Goal: Information Seeking & Learning: Learn about a topic

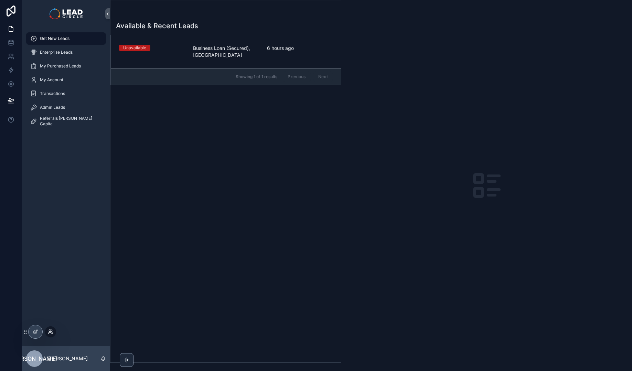
click at [50, 333] on icon at bounding box center [51, 332] width 6 height 6
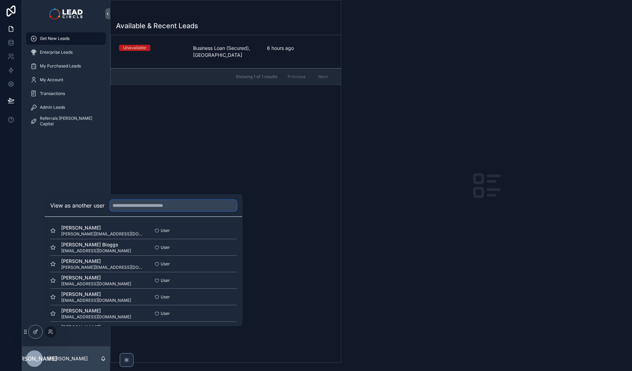
click at [141, 206] on input "text" at bounding box center [173, 205] width 127 height 11
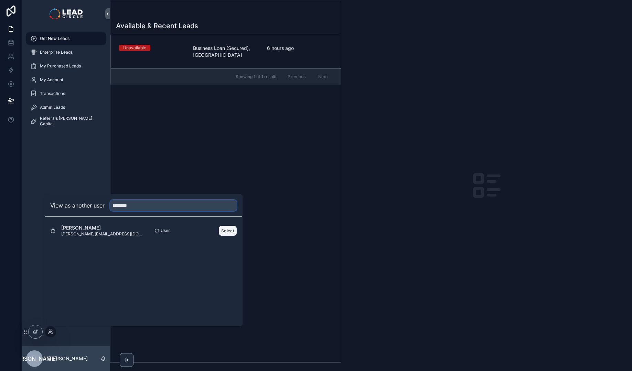
type input "********"
click at [226, 231] on button "Select" at bounding box center [228, 231] width 18 height 10
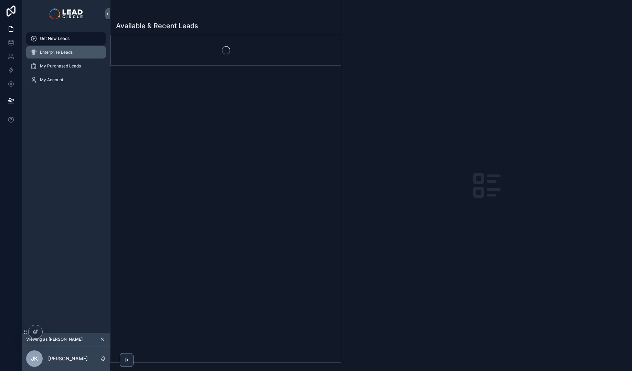
click at [58, 53] on span "Enterprise Leads" at bounding box center [56, 53] width 33 height 6
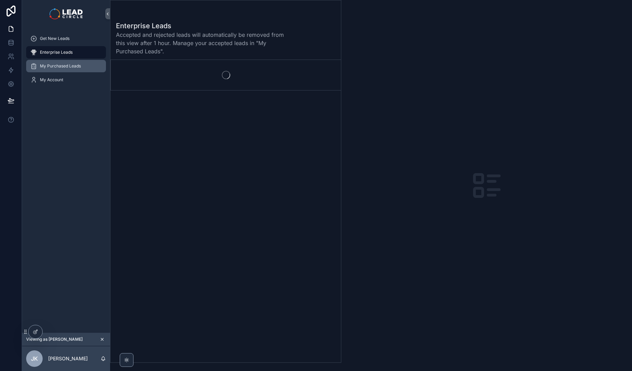
click at [71, 66] on span "My Purchased Leads" at bounding box center [60, 66] width 41 height 6
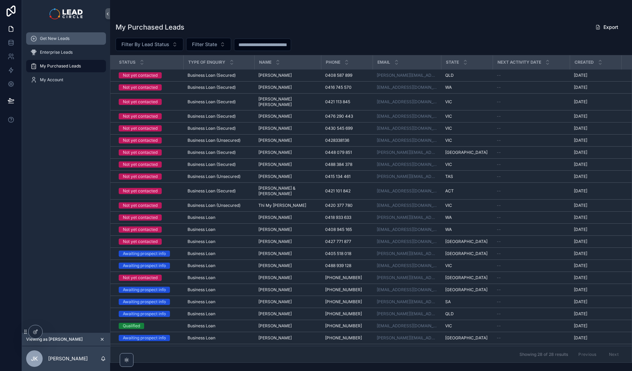
click at [46, 34] on div "Get New Leads" at bounding box center [66, 38] width 72 height 11
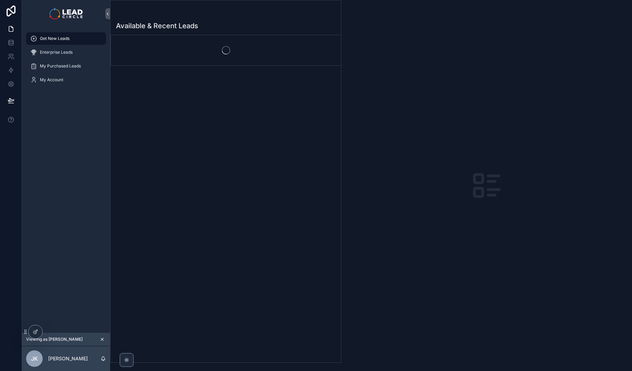
click at [102, 339] on icon "scrollable content" at bounding box center [102, 339] width 2 height 2
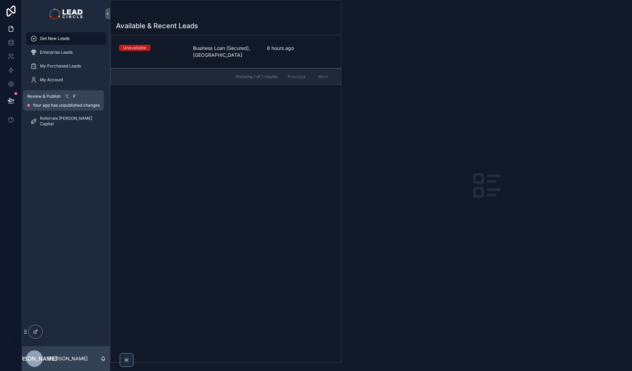
click at [12, 97] on button at bounding box center [10, 100] width 15 height 19
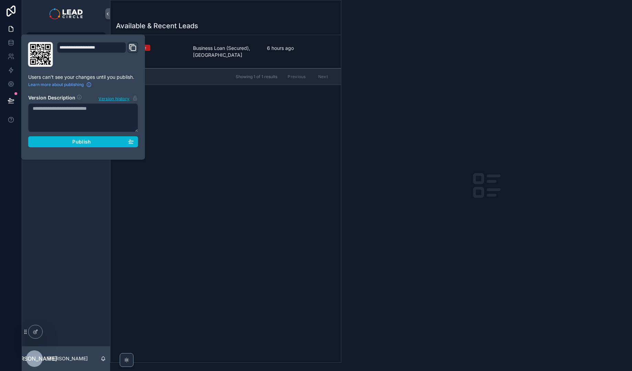
click at [37, 231] on div "Get New Leads Enterprise Leads My Purchased Leads My Account Transactions Admin…" at bounding box center [66, 187] width 88 height 319
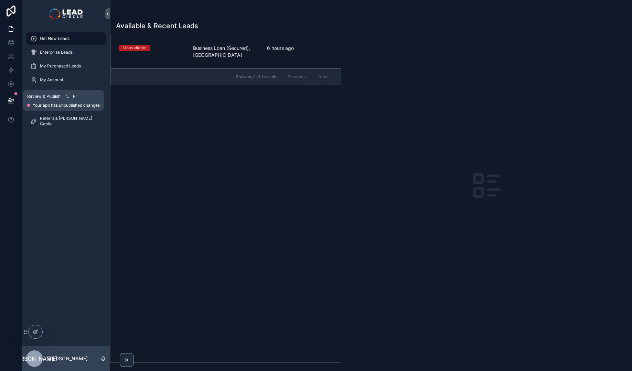
click at [16, 101] on button at bounding box center [10, 100] width 15 height 19
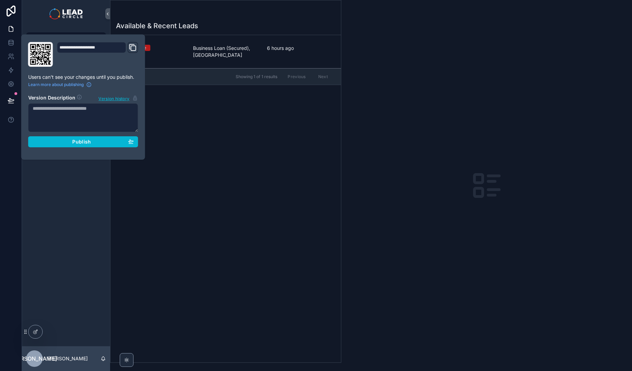
click at [81, 117] on textarea at bounding box center [83, 117] width 110 height 29
click at [77, 159] on div "**********" at bounding box center [83, 96] width 124 height 125
click at [76, 185] on div "Get New Leads Enterprise Leads My Purchased Leads My Account Transactions Admin…" at bounding box center [66, 187] width 88 height 319
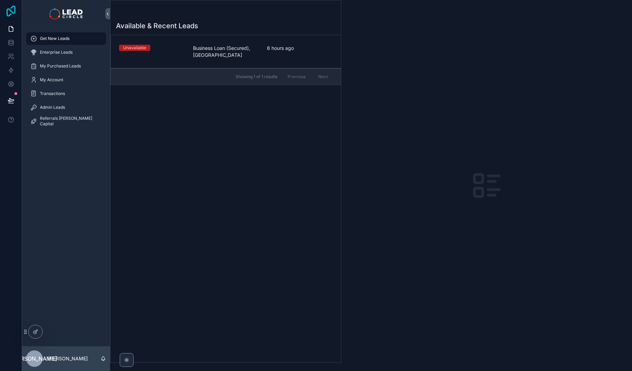
click at [9, 10] on icon at bounding box center [11, 11] width 14 height 11
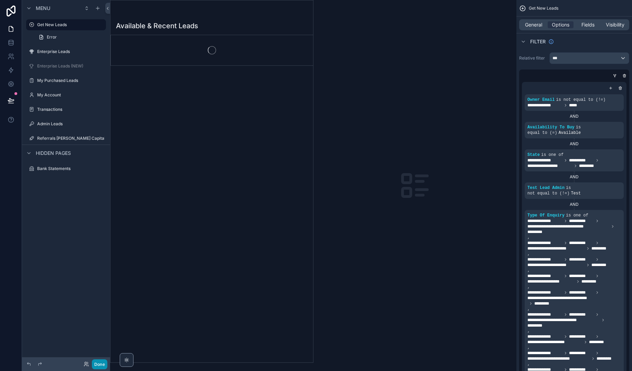
click at [101, 364] on button "Done" at bounding box center [99, 364] width 15 height 10
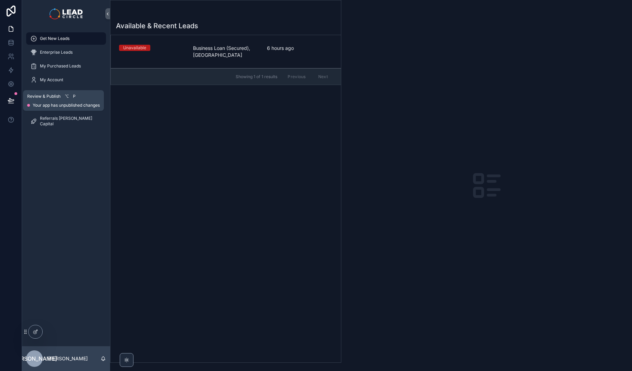
click at [15, 101] on button at bounding box center [10, 100] width 15 height 19
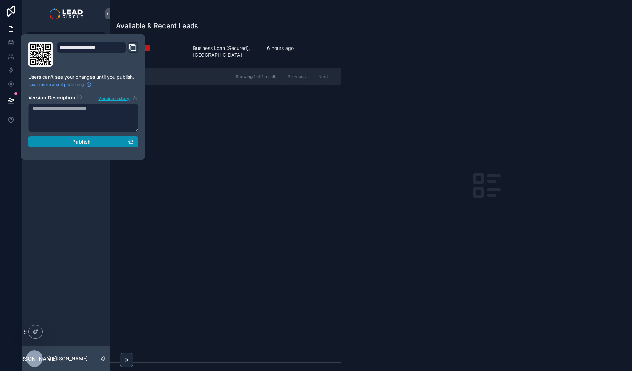
click at [84, 146] on button "Publish" at bounding box center [83, 141] width 110 height 11
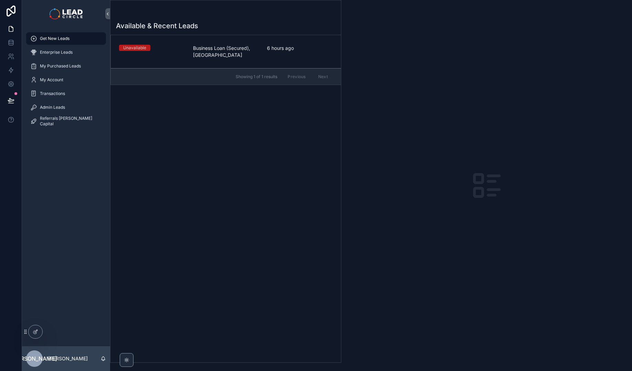
click at [81, 183] on div "Get New Leads Enterprise Leads My Purchased Leads My Account Transactions Admin…" at bounding box center [66, 187] width 88 height 319
click at [50, 332] on icon at bounding box center [51, 332] width 6 height 6
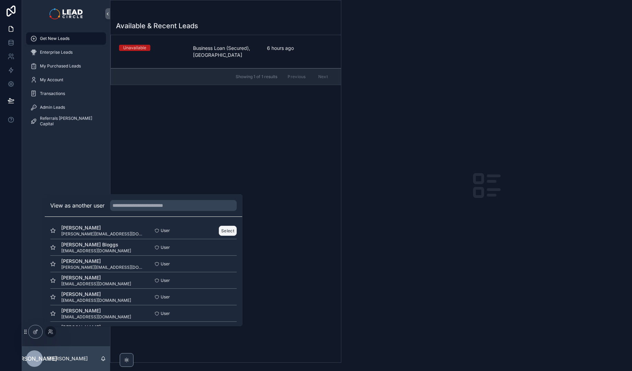
click at [228, 231] on button "Select" at bounding box center [228, 231] width 18 height 10
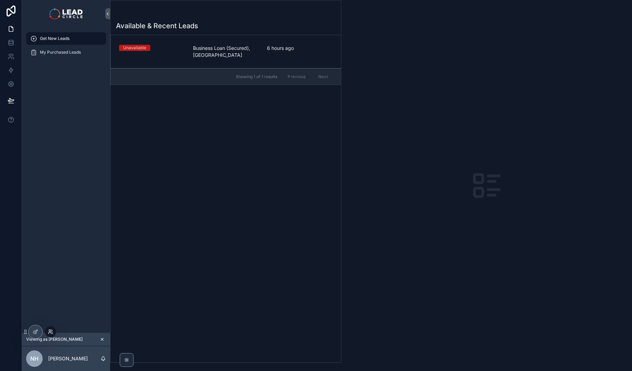
click at [49, 333] on icon at bounding box center [51, 332] width 6 height 6
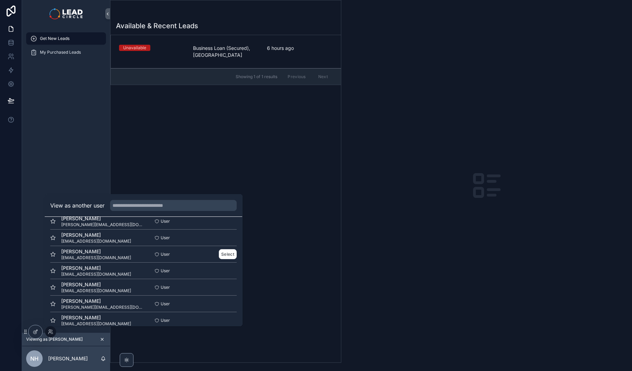
scroll to position [45, 0]
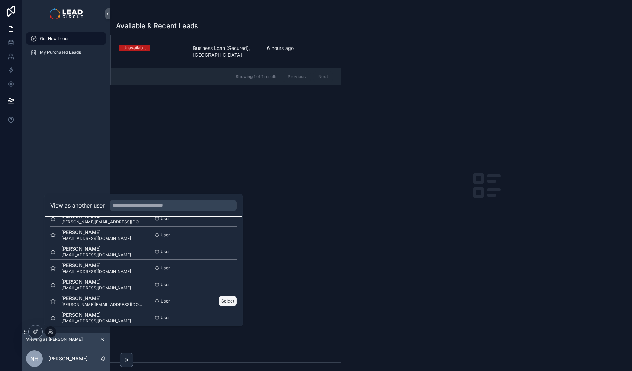
click at [227, 301] on button "Select" at bounding box center [228, 301] width 18 height 10
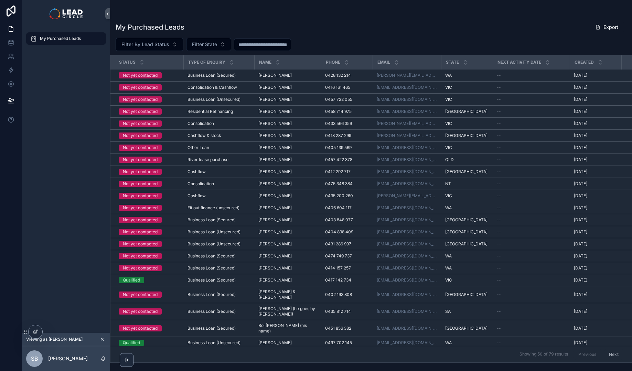
click at [104, 338] on icon "scrollable content" at bounding box center [102, 339] width 5 height 5
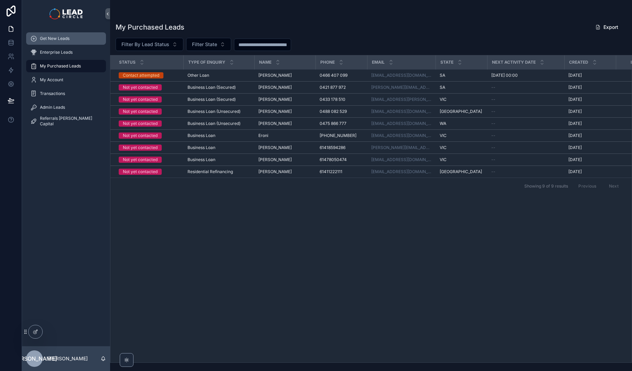
click at [67, 36] on span "Get New Leads" at bounding box center [55, 39] width 30 height 6
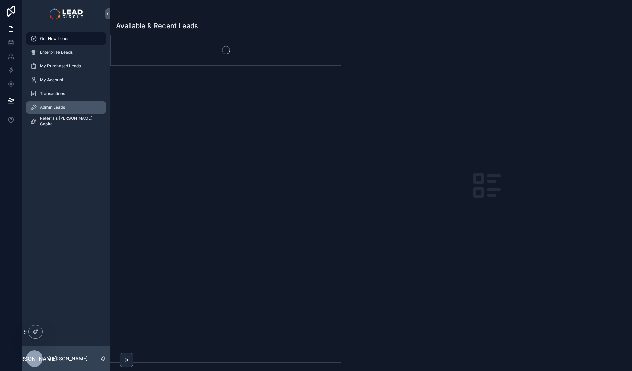
click at [46, 105] on span "Admin Leads" at bounding box center [52, 108] width 25 height 6
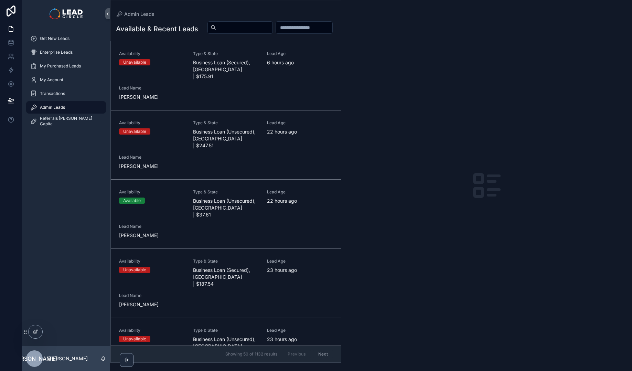
click at [273, 29] on input "scrollable content" at bounding box center [244, 28] width 56 height 10
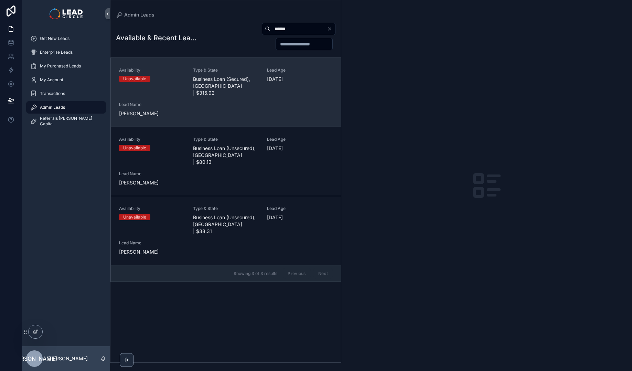
type input "******"
click at [264, 96] on div "Availability Unavailable Type & State Business Loan (Secured), QLD | $315.92 Le…" at bounding box center [226, 92] width 214 height 50
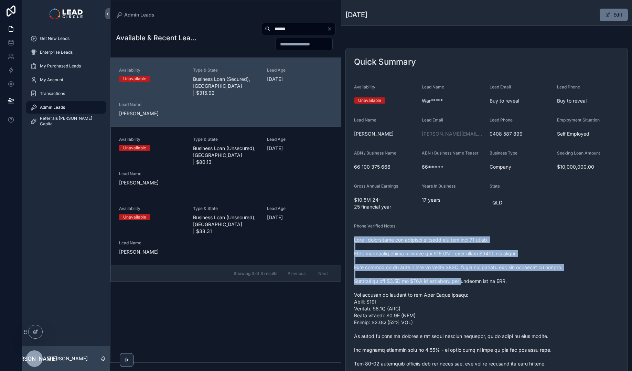
drag, startPoint x: 428, startPoint y: 233, endPoint x: 465, endPoint y: 286, distance: 65.0
click at [465, 285] on div "Phone Verified Notes" at bounding box center [486, 351] width 265 height 256
click at [465, 286] on span "scrollable content" at bounding box center [486, 356] width 265 height 241
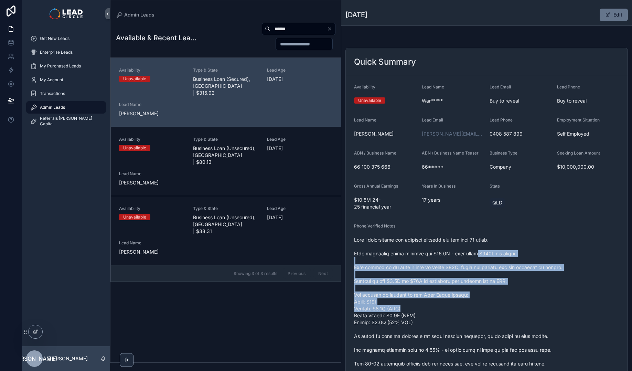
drag, startPoint x: 506, startPoint y: 311, endPoint x: 475, endPoint y: 250, distance: 68.2
click at [475, 250] on span "scrollable content" at bounding box center [486, 356] width 265 height 241
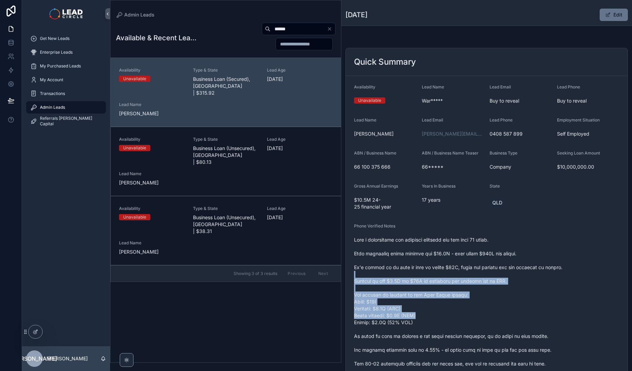
drag, startPoint x: 475, startPoint y: 288, endPoint x: 517, endPoint y: 320, distance: 52.9
click at [513, 319] on span "scrollable content" at bounding box center [486, 356] width 265 height 241
click at [517, 320] on span "scrollable content" at bounding box center [486, 356] width 265 height 241
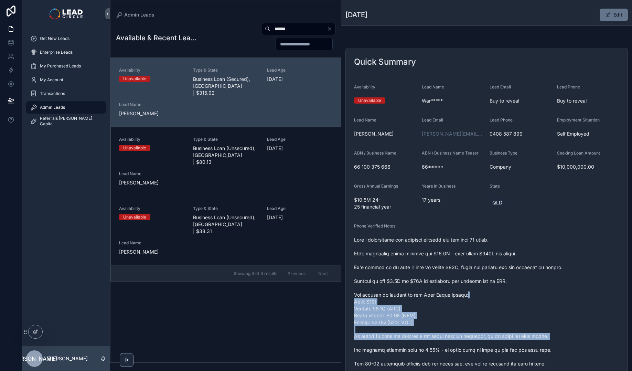
drag, startPoint x: 563, startPoint y: 343, endPoint x: 494, endPoint y: 291, distance: 86.4
click at [497, 293] on span "scrollable content" at bounding box center [486, 356] width 265 height 241
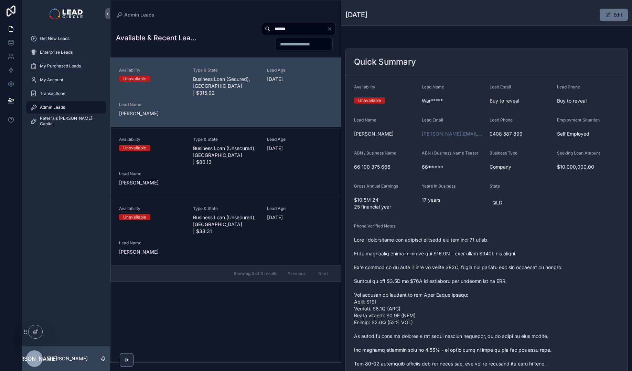
click at [494, 291] on span "scrollable content" at bounding box center [486, 356] width 265 height 241
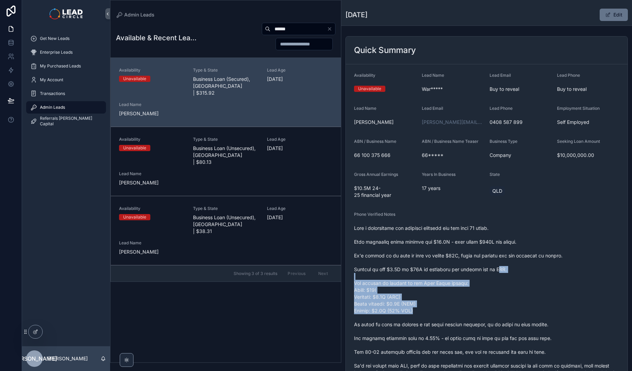
drag, startPoint x: 497, startPoint y: 269, endPoint x: 547, endPoint y: 313, distance: 67.0
click at [546, 312] on span "scrollable content" at bounding box center [486, 345] width 265 height 241
click at [548, 313] on span "scrollable content" at bounding box center [486, 345] width 265 height 241
drag, startPoint x: 563, startPoint y: 328, endPoint x: 508, endPoint y: 269, distance: 80.6
click at [509, 269] on span "scrollable content" at bounding box center [486, 345] width 265 height 241
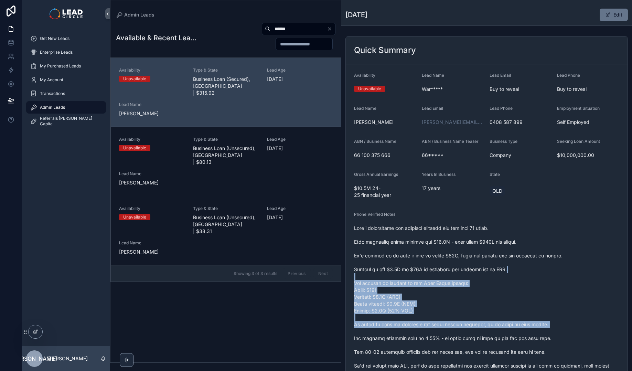
click at [508, 269] on span "scrollable content" at bounding box center [486, 345] width 265 height 241
drag, startPoint x: 508, startPoint y: 269, endPoint x: 552, endPoint y: 320, distance: 67.4
click at [552, 320] on span "scrollable content" at bounding box center [486, 345] width 265 height 241
drag, startPoint x: 552, startPoint y: 320, endPoint x: 566, endPoint y: 346, distance: 29.1
click at [553, 322] on span "scrollable content" at bounding box center [486, 345] width 265 height 241
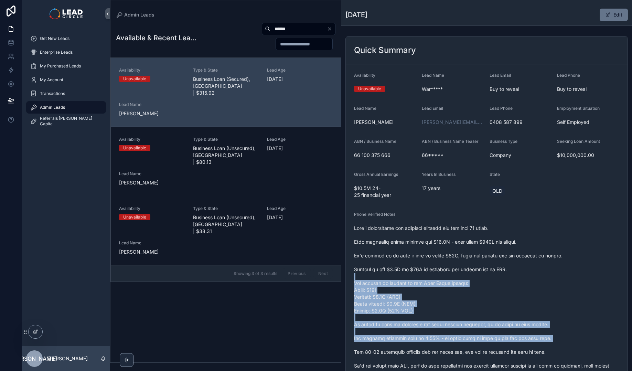
drag, startPoint x: 566, startPoint y: 346, endPoint x: 509, endPoint y: 271, distance: 93.6
click at [511, 274] on span "scrollable content" at bounding box center [486, 345] width 265 height 241
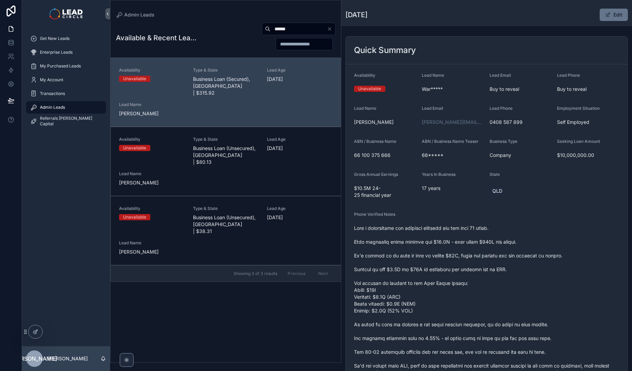
click at [509, 270] on span "scrollable content" at bounding box center [486, 345] width 265 height 241
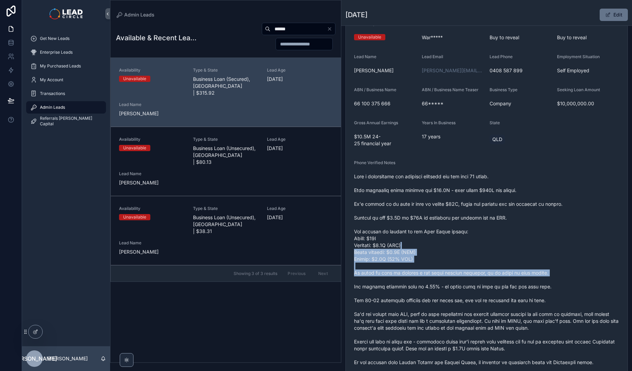
drag, startPoint x: 511, startPoint y: 248, endPoint x: 543, endPoint y: 295, distance: 56.8
click at [543, 295] on span "scrollable content" at bounding box center [486, 293] width 265 height 241
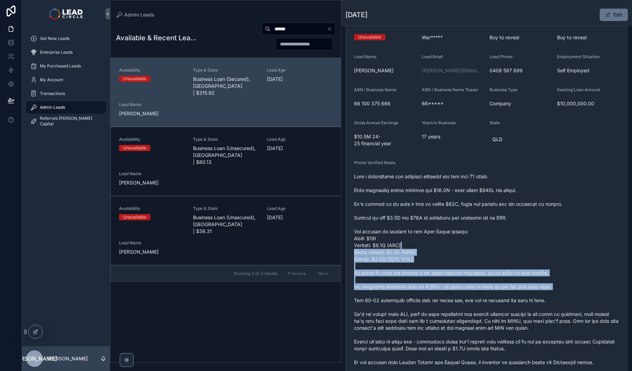
click at [543, 295] on span "scrollable content" at bounding box center [486, 293] width 265 height 241
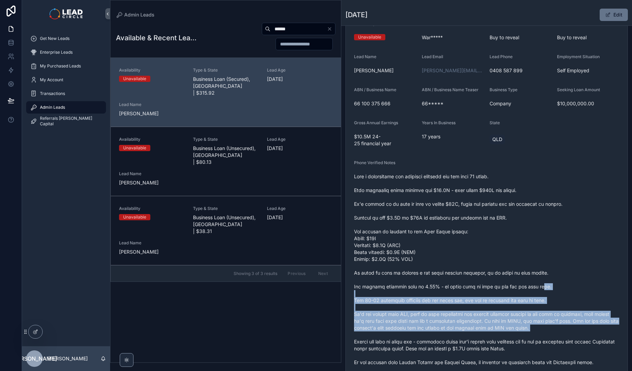
drag, startPoint x: 560, startPoint y: 333, endPoint x: 517, endPoint y: 276, distance: 71.3
click at [517, 276] on span "scrollable content" at bounding box center [486, 293] width 265 height 241
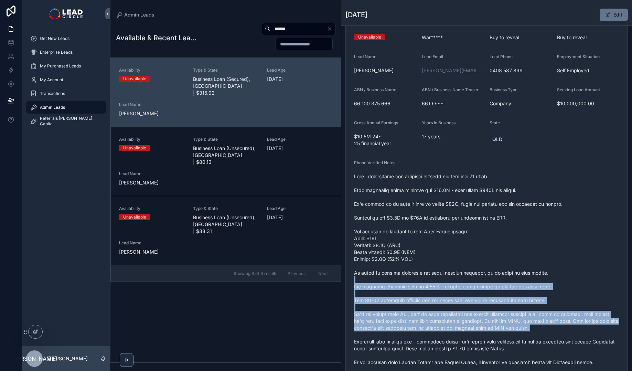
click at [517, 276] on span "scrollable content" at bounding box center [486, 293] width 265 height 241
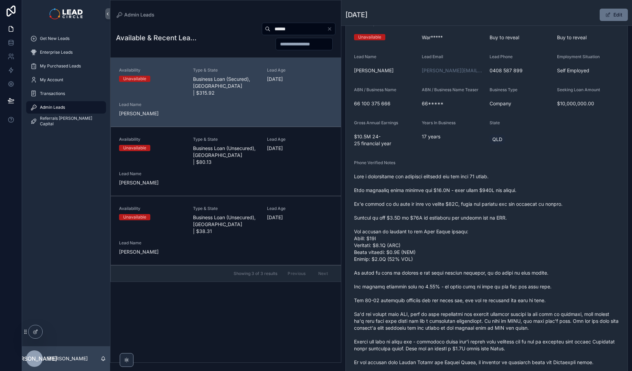
scroll to position [113, 0]
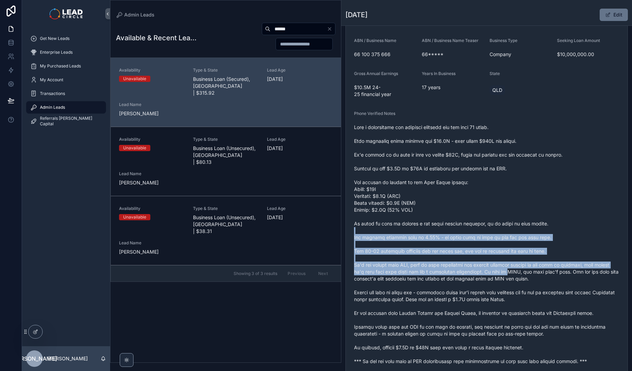
drag, startPoint x: 513, startPoint y: 230, endPoint x: 551, endPoint y: 290, distance: 70.8
click at [551, 290] on span "scrollable content" at bounding box center [486, 244] width 265 height 241
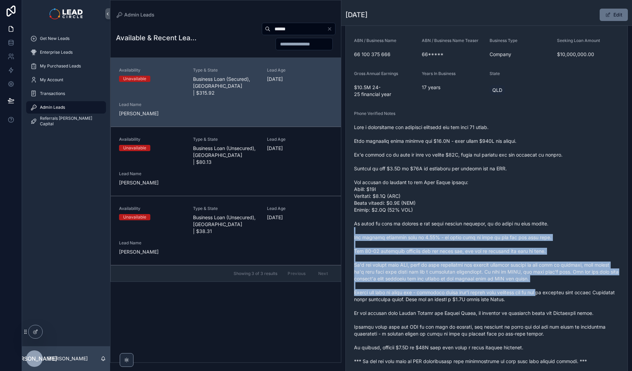
click at [551, 289] on span "scrollable content" at bounding box center [486, 244] width 265 height 241
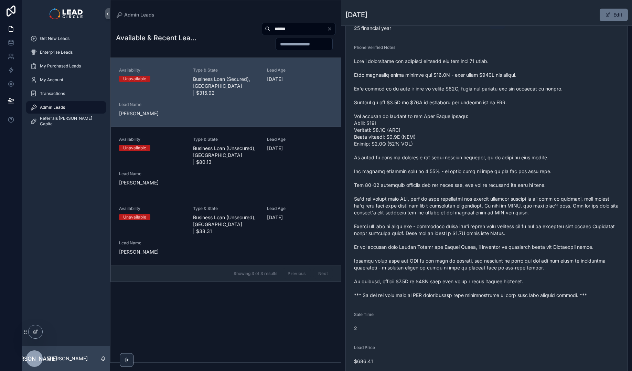
scroll to position [234, 0]
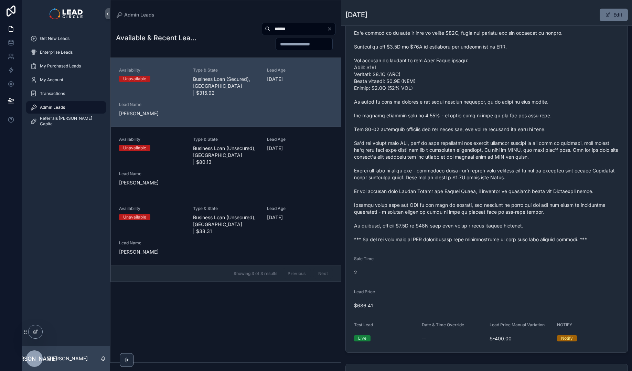
click at [436, 240] on span "scrollable content" at bounding box center [486, 122] width 265 height 241
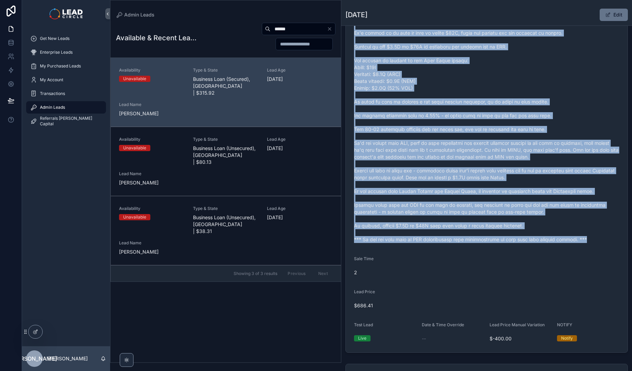
click at [449, 174] on span "scrollable content" at bounding box center [486, 122] width 265 height 241
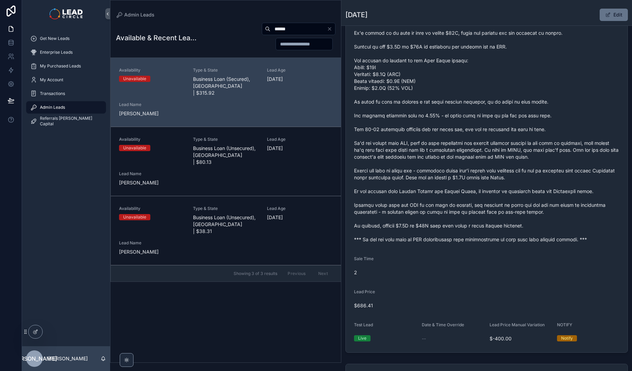
click at [453, 143] on span "scrollable content" at bounding box center [486, 122] width 265 height 241
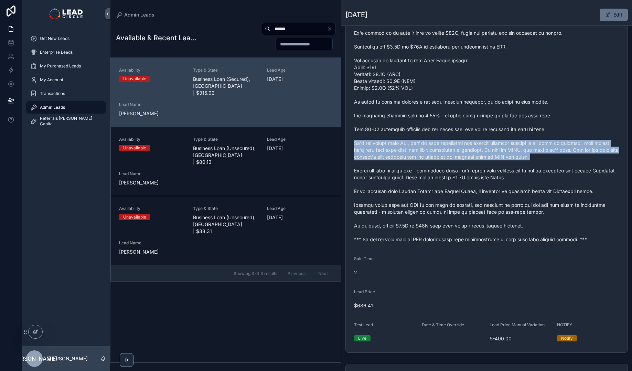
click at [453, 143] on span "scrollable content" at bounding box center [486, 122] width 265 height 241
click at [457, 153] on span "scrollable content" at bounding box center [486, 122] width 265 height 241
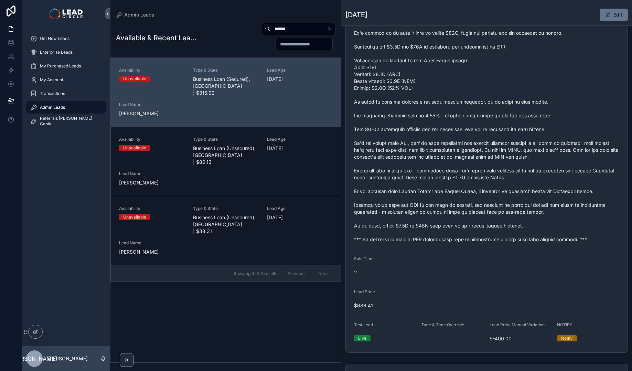
click at [458, 151] on span "scrollable content" at bounding box center [486, 122] width 265 height 241
click at [468, 161] on span "scrollable content" at bounding box center [486, 122] width 265 height 241
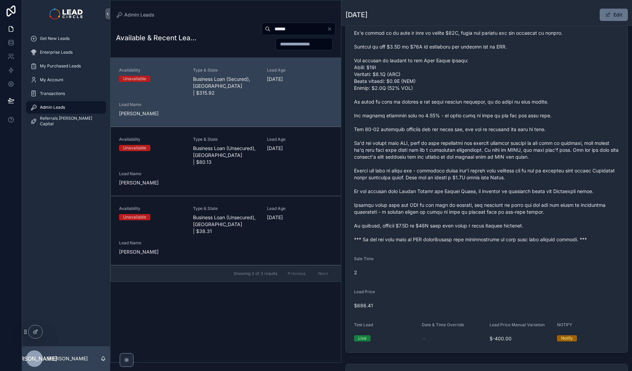
click at [468, 177] on span "scrollable content" at bounding box center [486, 122] width 265 height 241
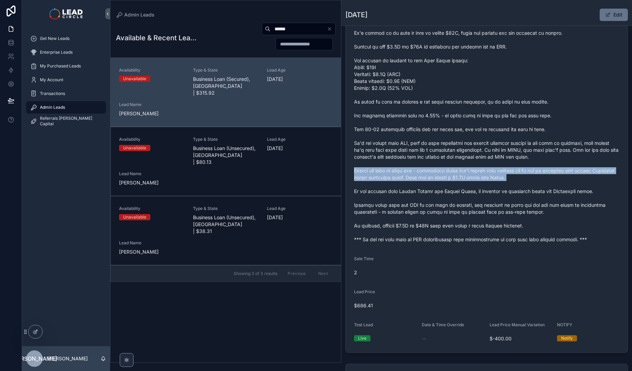
click at [468, 177] on span "scrollable content" at bounding box center [486, 122] width 265 height 241
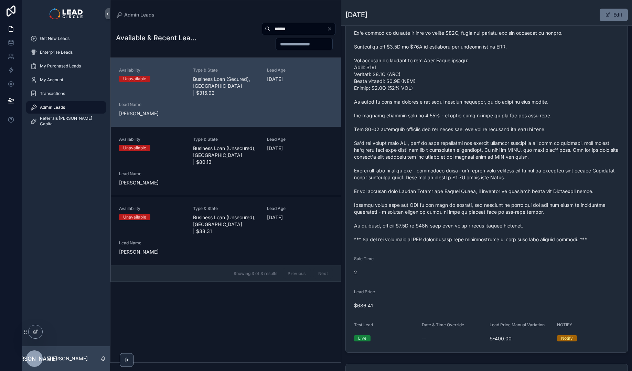
click at [467, 161] on span "scrollable content" at bounding box center [486, 122] width 265 height 241
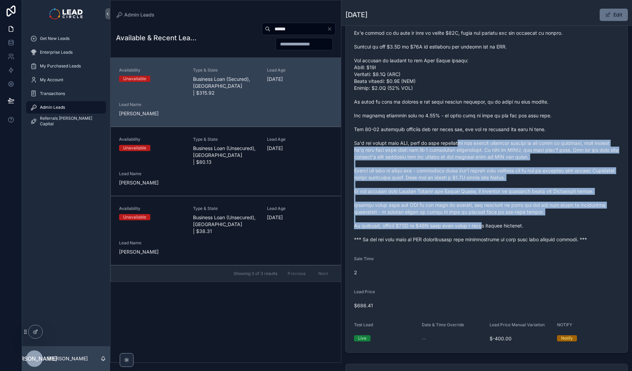
drag, startPoint x: 465, startPoint y: 146, endPoint x: 487, endPoint y: 226, distance: 83.8
click at [487, 226] on span "scrollable content" at bounding box center [486, 122] width 265 height 241
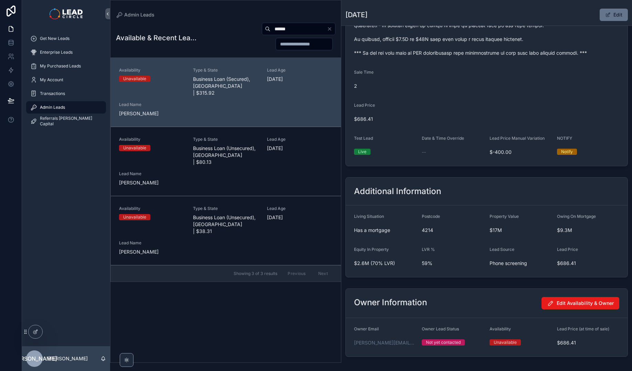
scroll to position [419, 0]
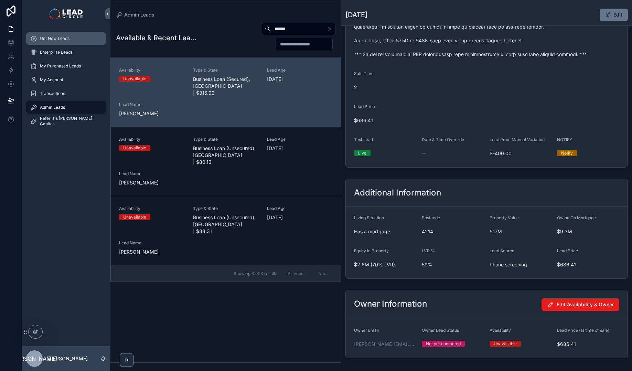
click at [44, 41] on span "Get New Leads" at bounding box center [55, 39] width 30 height 6
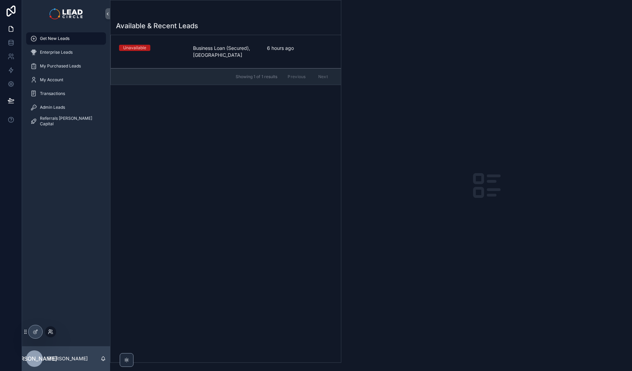
click at [50, 334] on icon at bounding box center [51, 332] width 6 height 6
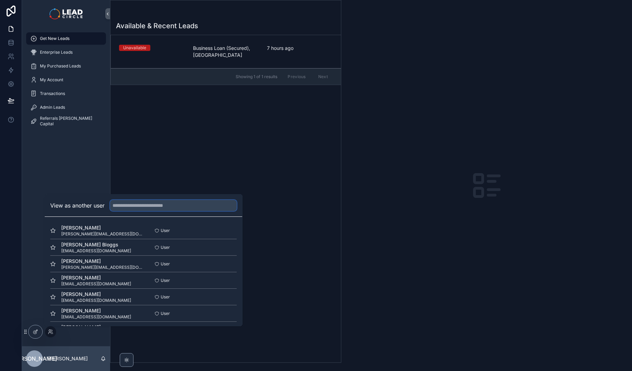
click at [161, 206] on input "text" at bounding box center [173, 205] width 127 height 11
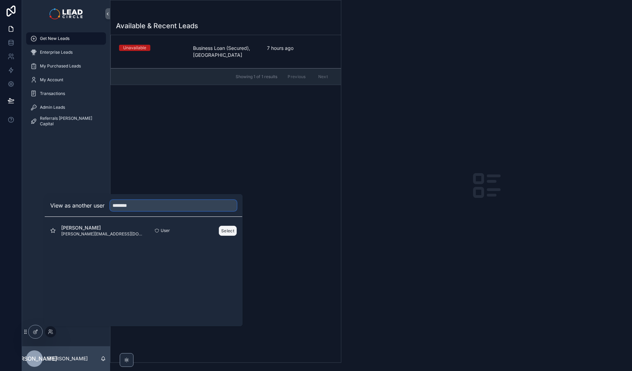
type input "********"
click at [225, 232] on button "Select" at bounding box center [228, 231] width 18 height 10
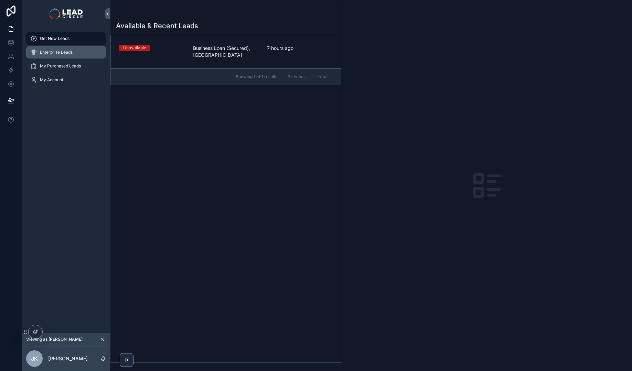
click at [57, 52] on span "Enterprise Leads" at bounding box center [56, 53] width 33 height 6
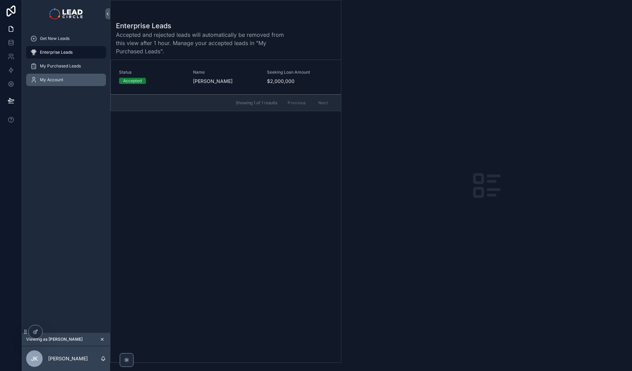
click at [81, 74] on link "My Account" at bounding box center [66, 80] width 80 height 12
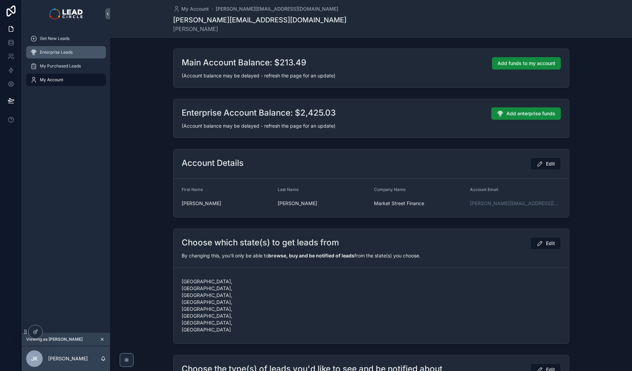
click at [72, 50] on span "Enterprise Leads" at bounding box center [56, 53] width 33 height 6
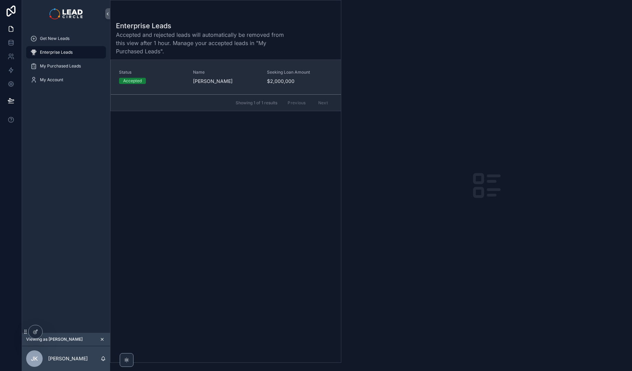
click at [234, 79] on span "Hugh Gilchrist" at bounding box center [226, 81] width 66 height 7
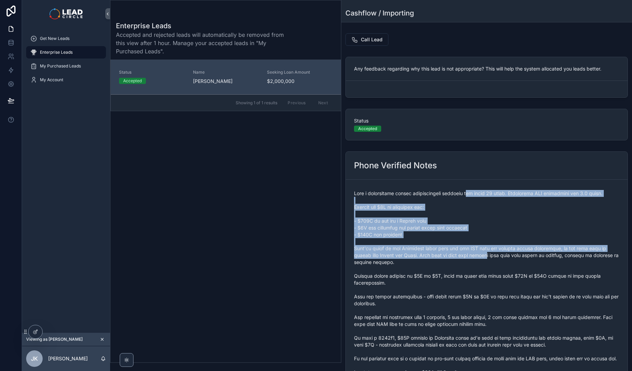
drag, startPoint x: 472, startPoint y: 194, endPoint x: 496, endPoint y: 252, distance: 61.9
click at [496, 252] on span "scrollable content" at bounding box center [486, 358] width 265 height 337
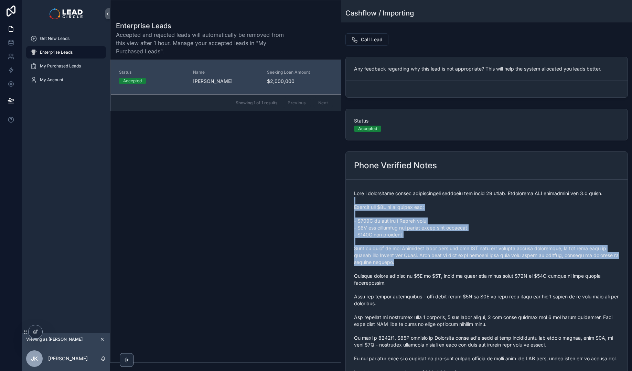
drag, startPoint x: 509, startPoint y: 265, endPoint x: 465, endPoint y: 199, distance: 79.2
click at [465, 200] on span "scrollable content" at bounding box center [486, 358] width 265 height 337
click at [465, 199] on span "scrollable content" at bounding box center [486, 358] width 265 height 337
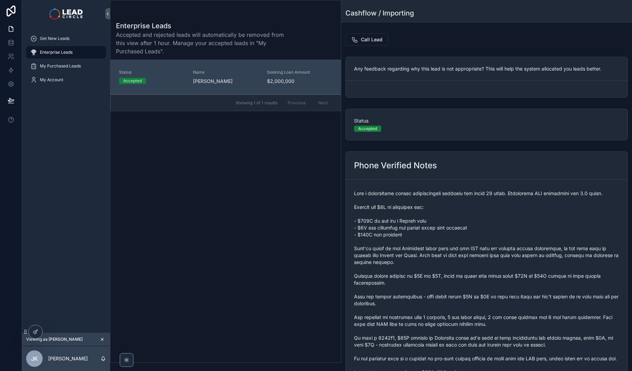
drag, startPoint x: 469, startPoint y: 76, endPoint x: 485, endPoint y: 98, distance: 27.0
click at [485, 98] on div "Any feedback regarding why this lead is not appropriate? This will help the sys…" at bounding box center [486, 77] width 291 height 46
click at [36, 331] on icon at bounding box center [36, 331] width 3 height 3
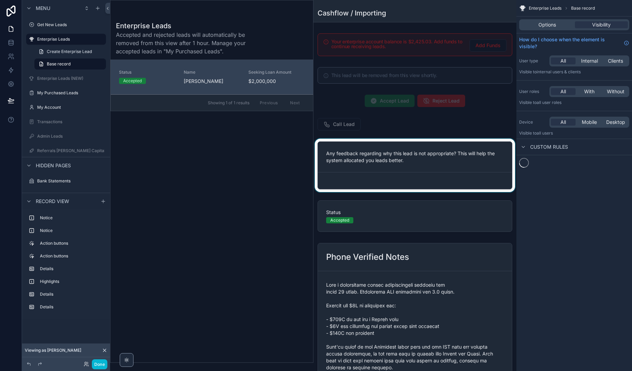
click at [428, 170] on div "scrollable content" at bounding box center [414, 165] width 203 height 53
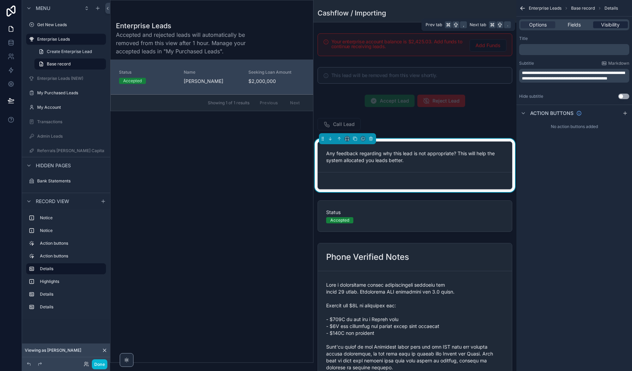
click at [602, 24] on span "Visibility" at bounding box center [610, 24] width 19 height 7
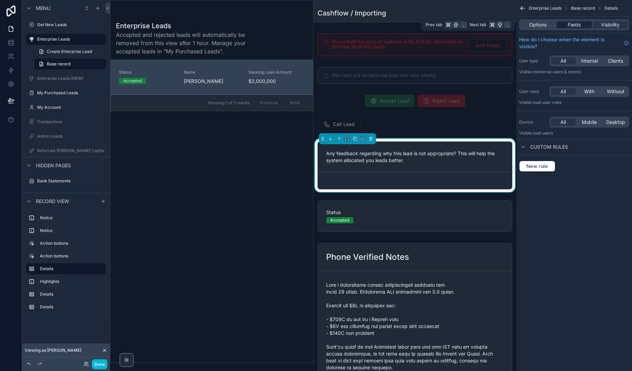
click at [581, 25] on div "Fields" at bounding box center [574, 24] width 35 height 7
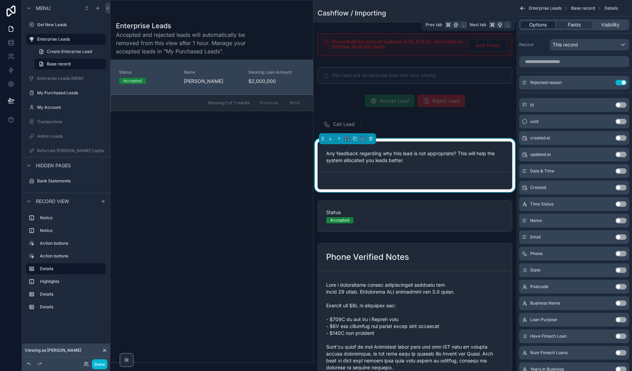
click at [541, 24] on span "Options" at bounding box center [538, 24] width 18 height 7
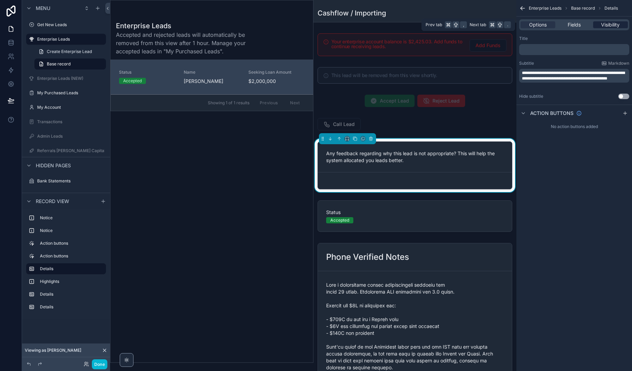
click at [604, 26] on span "Visibility" at bounding box center [610, 24] width 19 height 7
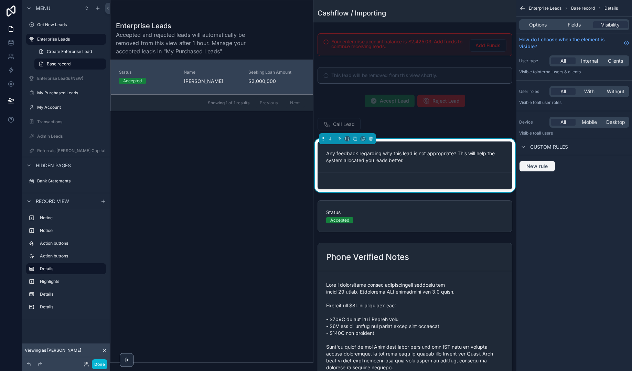
click at [548, 168] on span "New rule" at bounding box center [537, 166] width 27 height 6
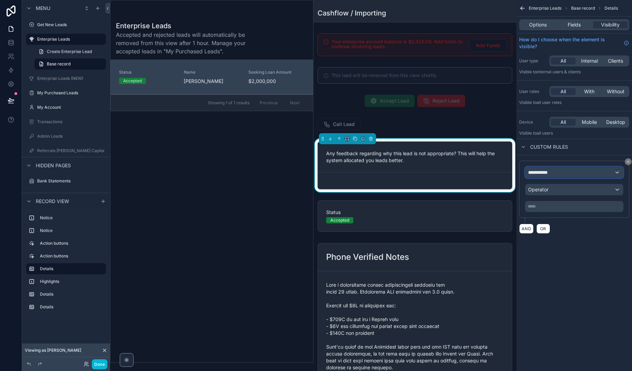
click at [576, 170] on div "**********" at bounding box center [574, 172] width 98 height 11
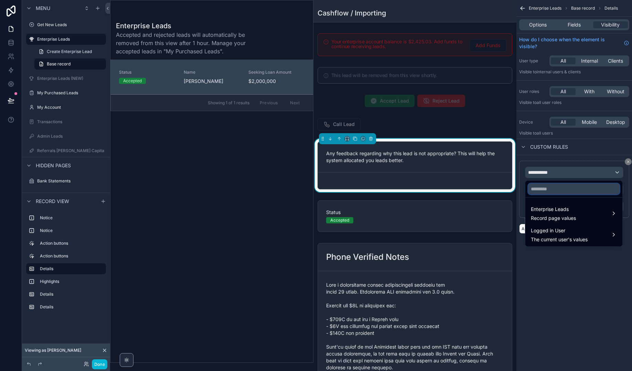
click at [563, 189] on input "text" at bounding box center [574, 188] width 92 height 11
click at [567, 209] on span "Enterprise Leads" at bounding box center [553, 209] width 45 height 8
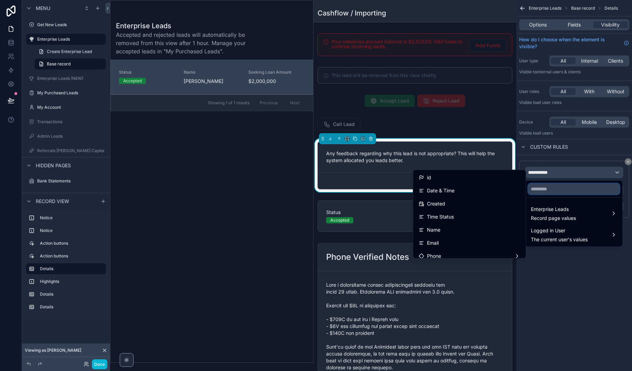
click at [548, 185] on input "text" at bounding box center [574, 188] width 92 height 11
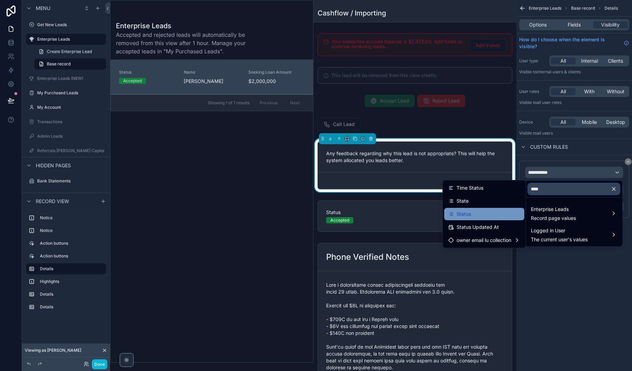
type input "****"
click at [489, 215] on div "Status" at bounding box center [484, 214] width 72 height 8
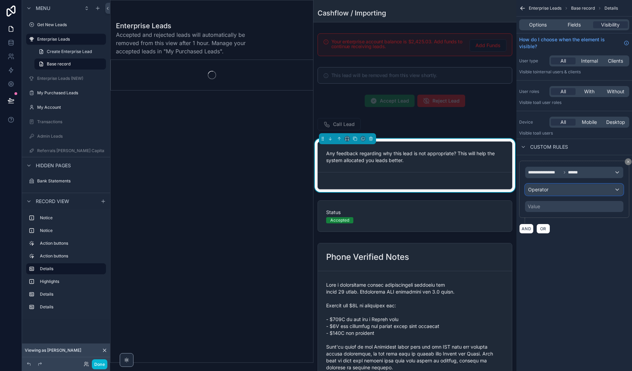
click at [560, 190] on div "Operator" at bounding box center [574, 189] width 98 height 11
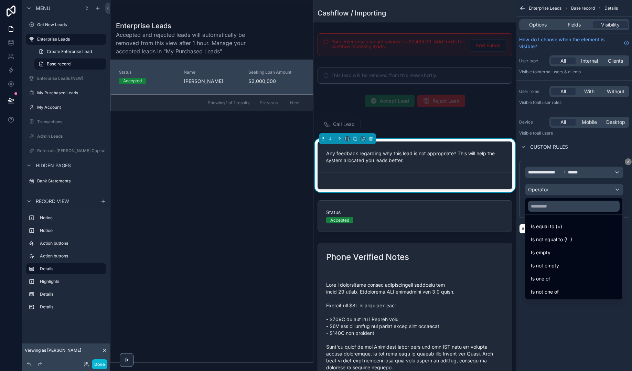
click at [557, 227] on span "Is equal to (=)" at bounding box center [546, 226] width 31 height 8
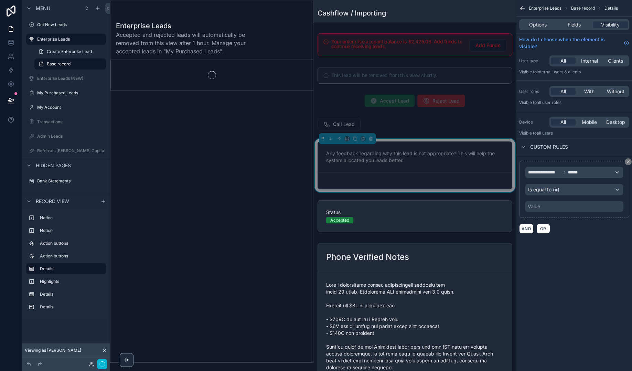
click at [559, 206] on div "Value" at bounding box center [574, 206] width 98 height 11
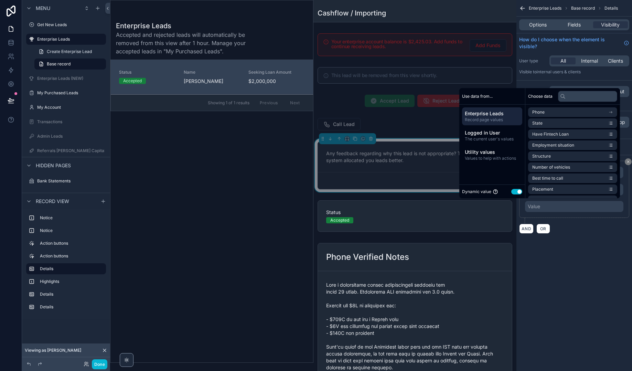
click at [514, 192] on button "Use setting" at bounding box center [516, 192] width 11 height 6
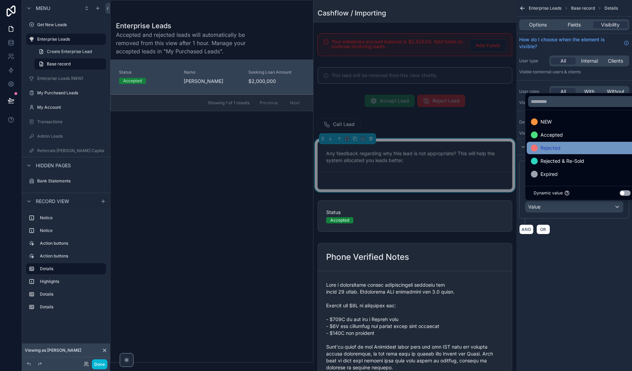
click at [552, 149] on span "Rejected" at bounding box center [551, 148] width 20 height 8
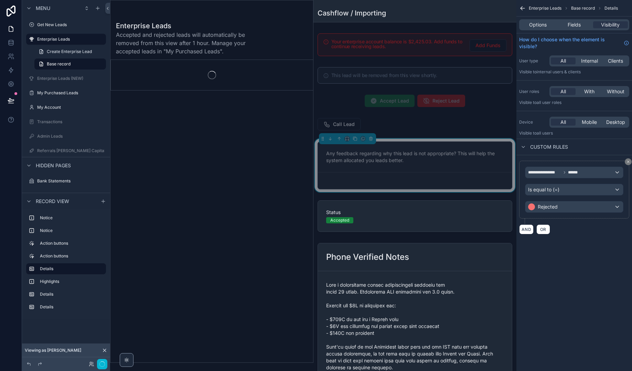
click at [582, 248] on div "**********" at bounding box center [575, 125] width 116 height 251
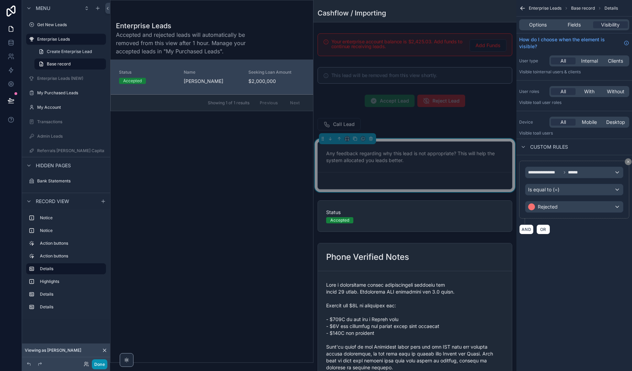
click at [96, 363] on button "Done" at bounding box center [99, 364] width 15 height 10
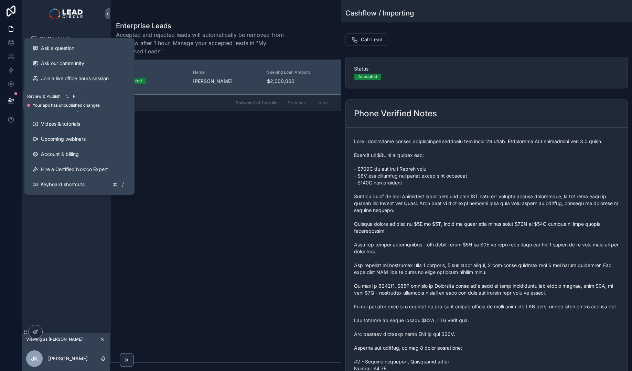
click at [10, 103] on icon at bounding box center [11, 100] width 7 height 7
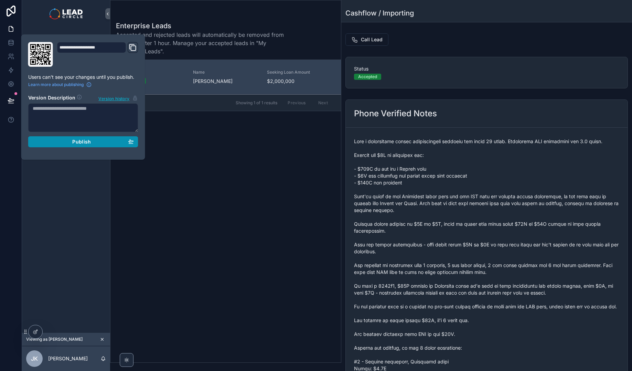
click at [72, 144] on span "Publish" at bounding box center [81, 142] width 19 height 6
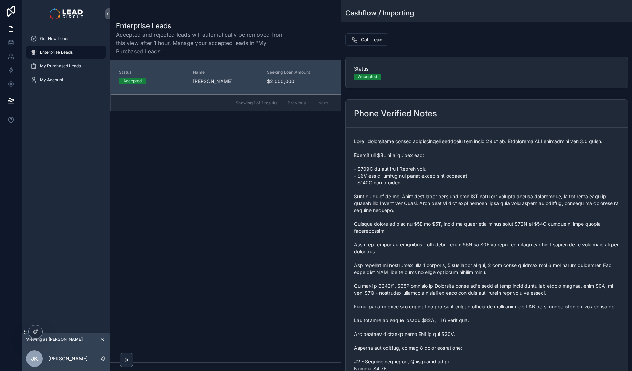
click at [224, 72] on span "Name" at bounding box center [226, 73] width 66 height 6
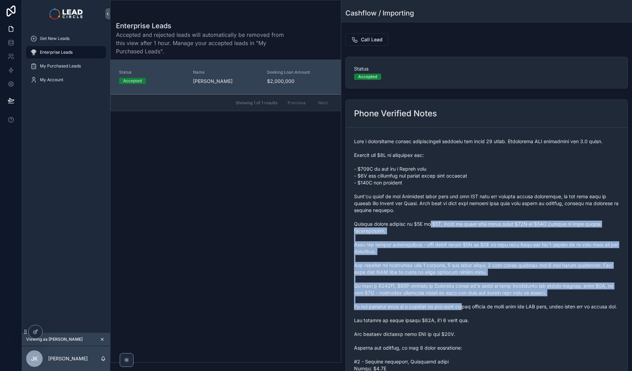
click at [468, 308] on span "scrollable content" at bounding box center [486, 306] width 265 height 337
click at [469, 308] on span "scrollable content" at bounding box center [486, 306] width 265 height 337
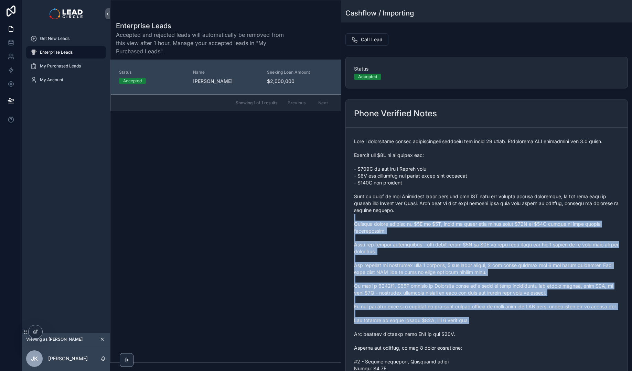
drag, startPoint x: 469, startPoint y: 321, endPoint x: 432, endPoint y: 217, distance: 110.8
click at [432, 217] on span "scrollable content" at bounding box center [486, 306] width 265 height 337
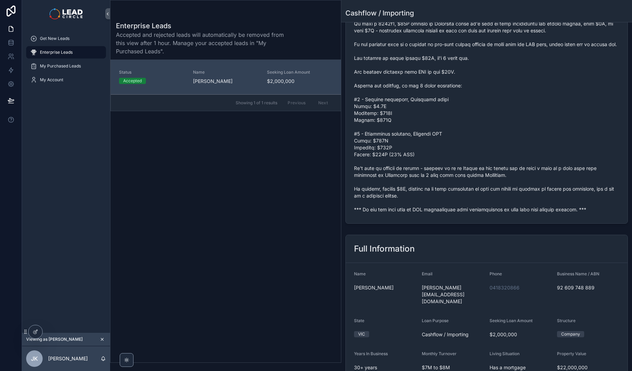
scroll to position [208, 0]
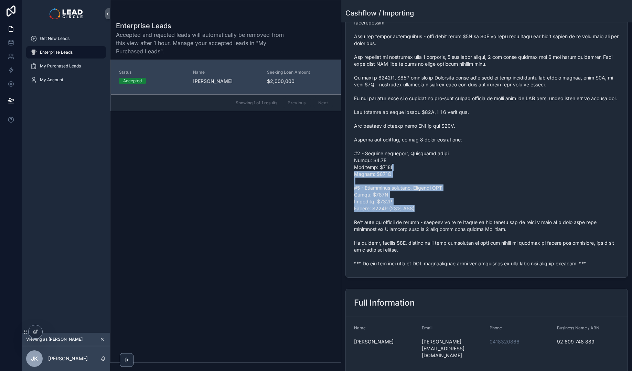
drag, startPoint x: 414, startPoint y: 173, endPoint x: 439, endPoint y: 219, distance: 53.1
click at [439, 219] on span "scrollable content" at bounding box center [486, 98] width 265 height 337
drag, startPoint x: 448, startPoint y: 216, endPoint x: 405, endPoint y: 161, distance: 69.9
click at [405, 162] on span "scrollable content" at bounding box center [486, 98] width 265 height 337
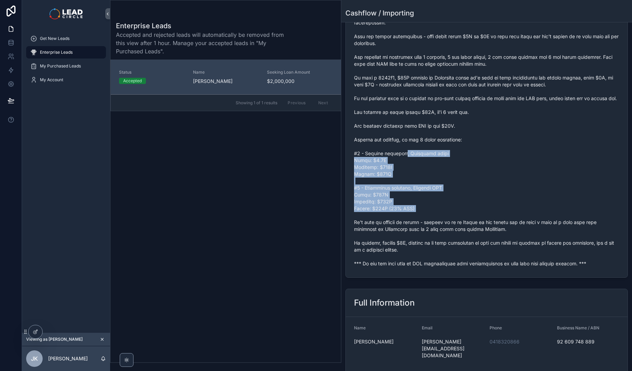
click at [405, 161] on span "scrollable content" at bounding box center [486, 98] width 265 height 337
click at [471, 221] on span "scrollable content" at bounding box center [486, 98] width 265 height 337
click at [475, 223] on span "scrollable content" at bounding box center [486, 98] width 265 height 337
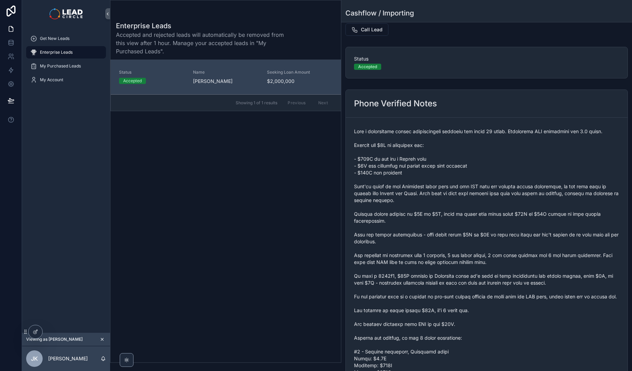
scroll to position [0, 0]
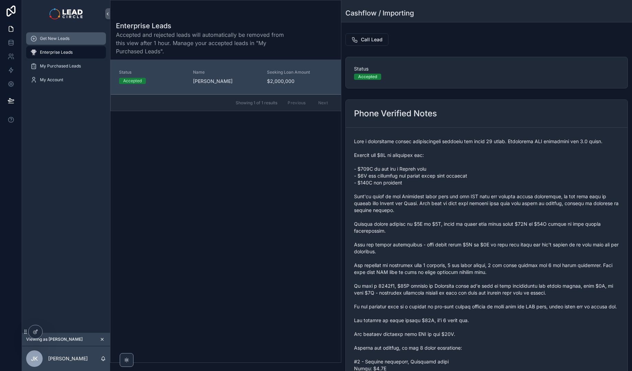
click at [48, 40] on span "Get New Leads" at bounding box center [55, 39] width 30 height 6
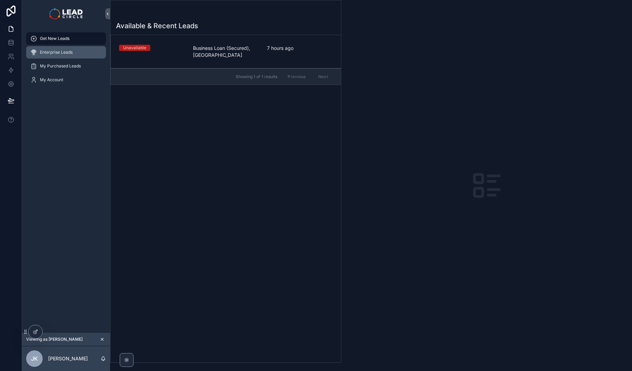
click at [60, 52] on span "Enterprise Leads" at bounding box center [56, 53] width 33 height 6
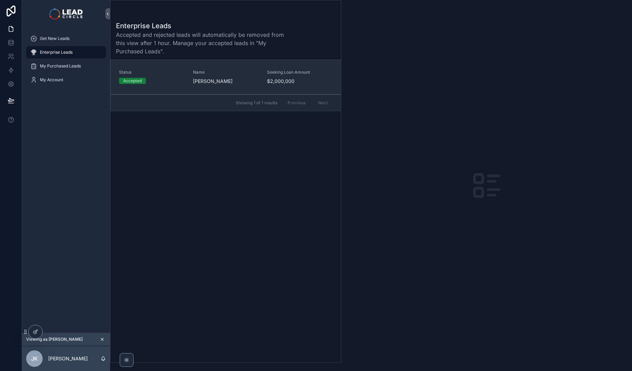
click at [246, 74] on span "Name" at bounding box center [226, 73] width 66 height 6
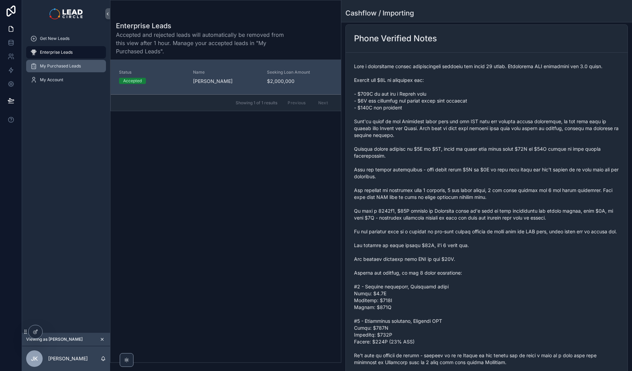
scroll to position [18, 0]
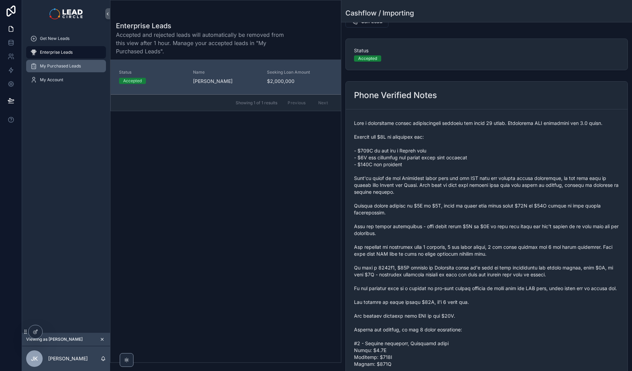
click at [67, 67] on span "My Purchased Leads" at bounding box center [60, 66] width 41 height 6
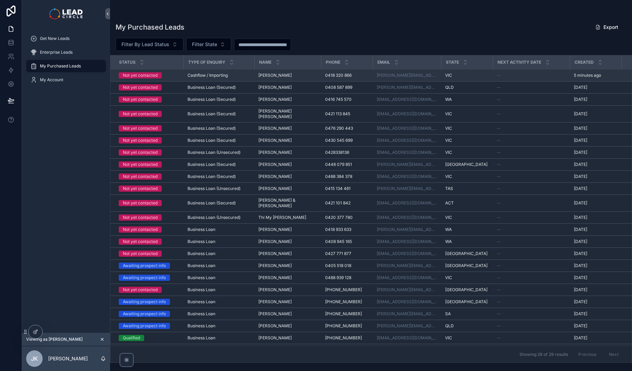
click at [223, 77] on span "Cashflow / Importing" at bounding box center [208, 76] width 40 height 6
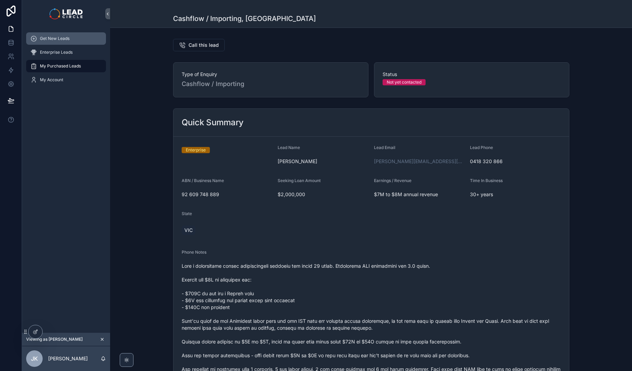
click at [77, 41] on div "Get New Leads" at bounding box center [66, 38] width 72 height 11
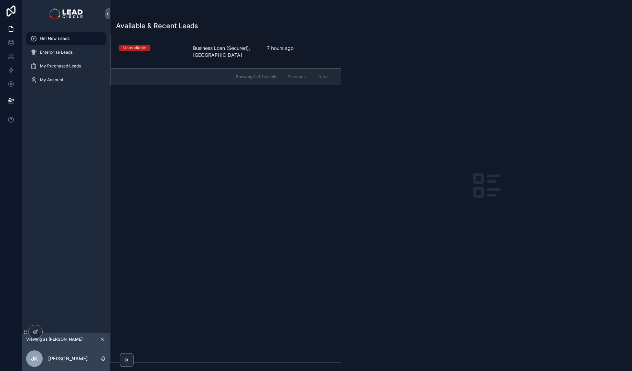
click at [102, 339] on icon "scrollable content" at bounding box center [102, 339] width 2 height 2
